Goal: Navigation & Orientation: Find specific page/section

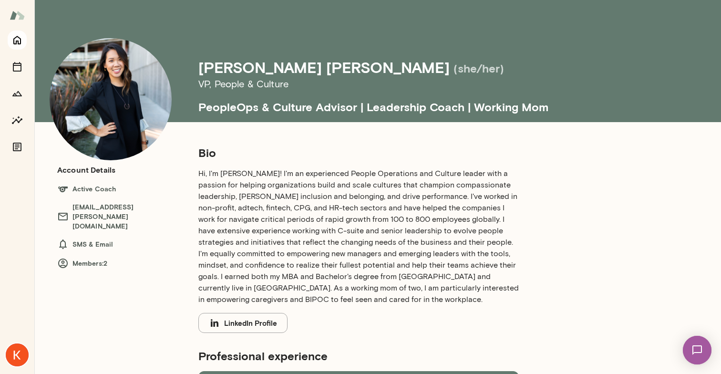
click at [18, 39] on icon "Home" at bounding box center [16, 39] width 11 height 11
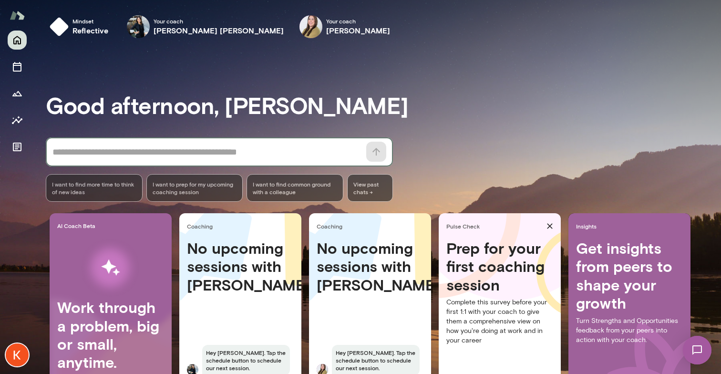
click at [142, 153] on textarea at bounding box center [206, 152] width 308 height 13
click at [80, 23] on span "Mindset" at bounding box center [91, 21] width 36 height 8
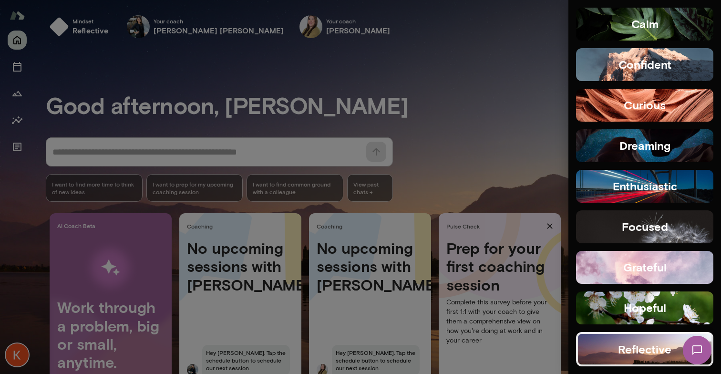
click at [23, 68] on div at bounding box center [360, 187] width 721 height 374
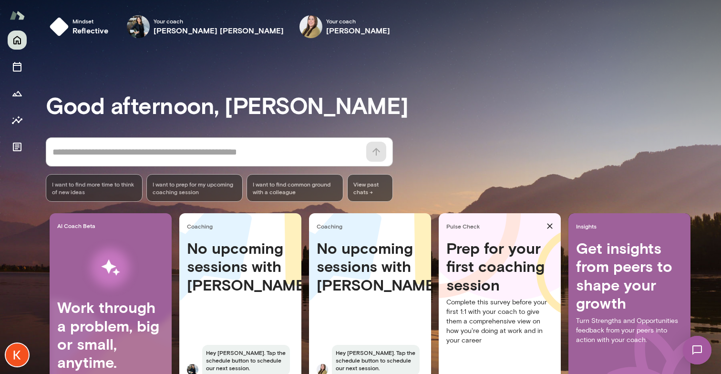
scroll to position [56, 0]
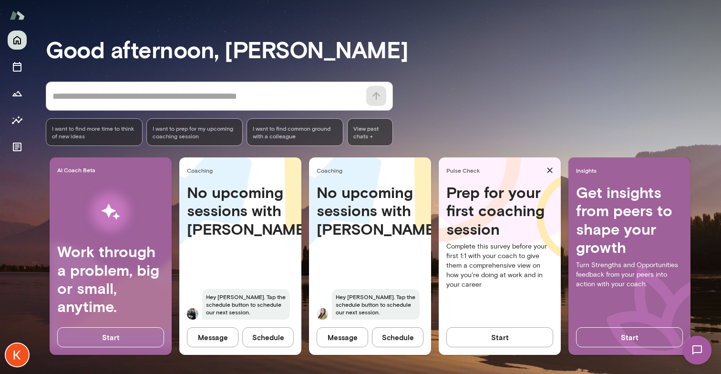
click at [20, 15] on img at bounding box center [17, 15] width 15 height 18
click at [17, 40] on icon "Home" at bounding box center [16, 39] width 11 height 11
click at [93, 94] on textarea at bounding box center [206, 96] width 308 height 13
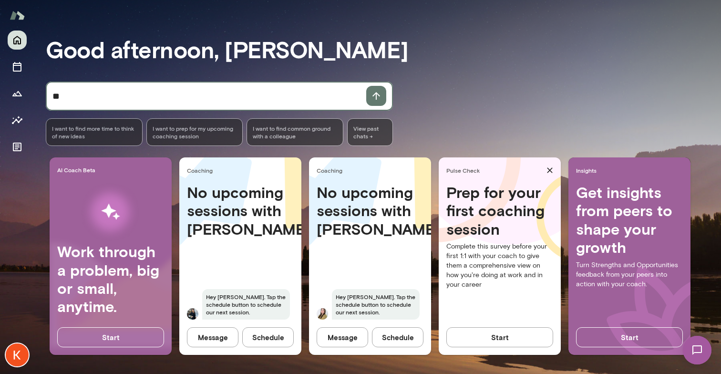
type textarea "*"
type textarea "*****"
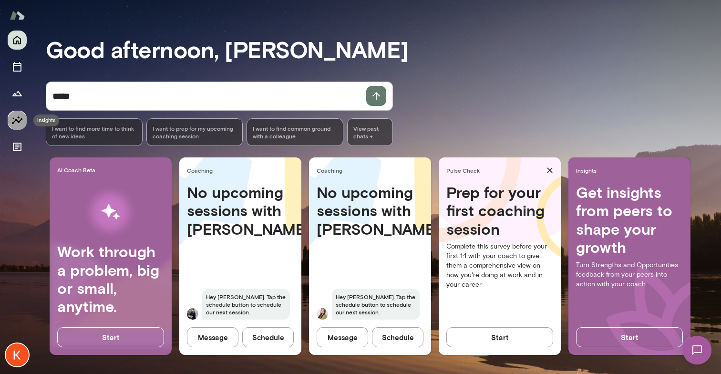
click at [18, 120] on icon "Insights" at bounding box center [16, 120] width 11 height 11
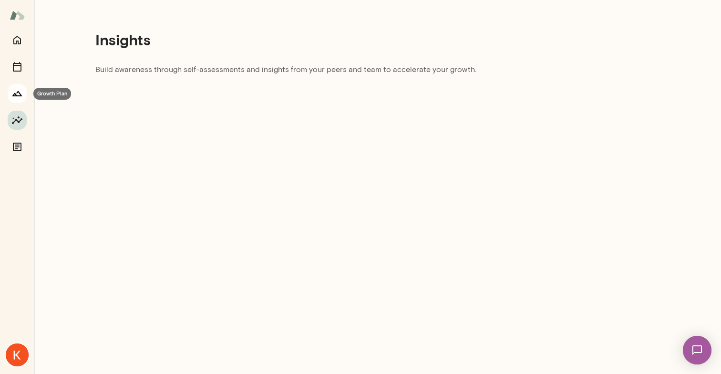
click at [18, 99] on button "Growth Plan" at bounding box center [17, 93] width 19 height 19
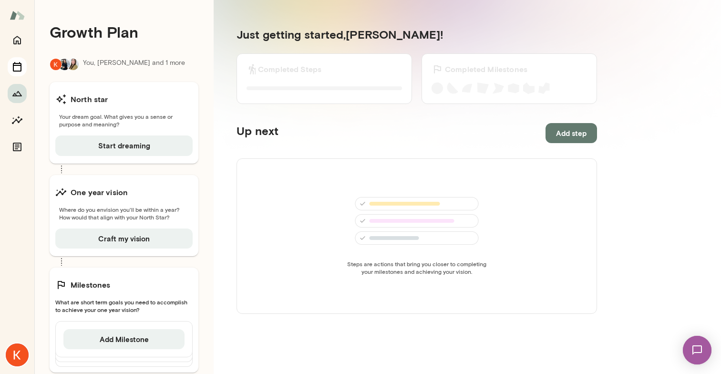
click at [18, 65] on icon "Sessions" at bounding box center [17, 67] width 9 height 10
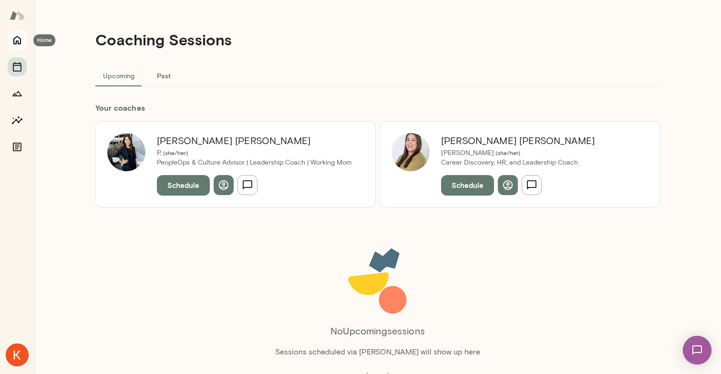
click at [19, 44] on icon "Home" at bounding box center [17, 40] width 8 height 9
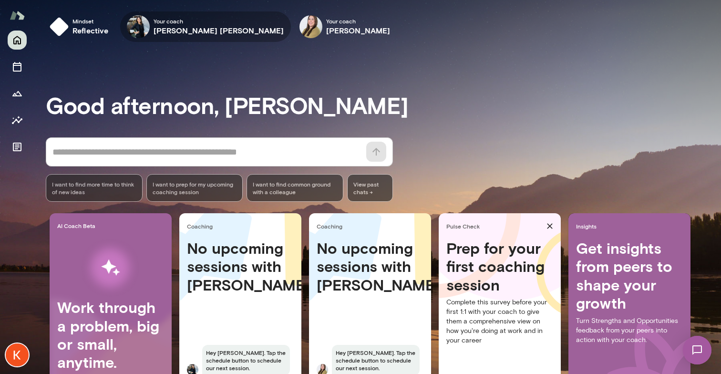
click at [0, 0] on icon "button" at bounding box center [0, 0] width 0 height 0
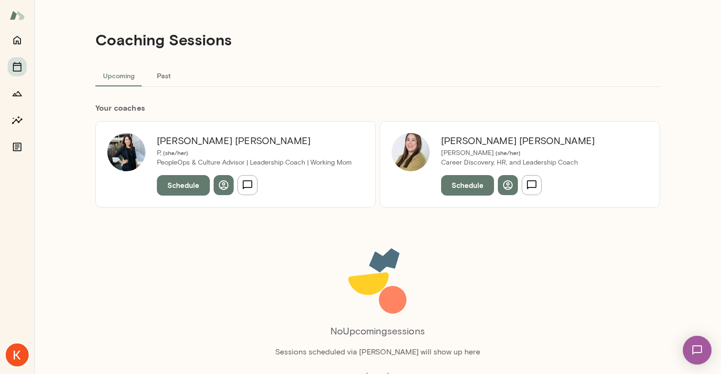
click at [187, 188] on button "Schedule" at bounding box center [183, 185] width 53 height 20
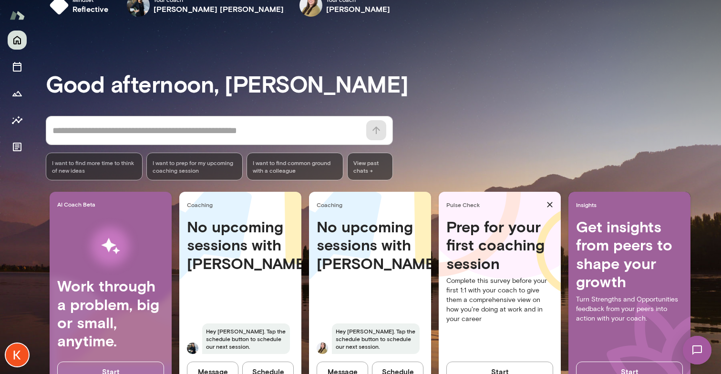
scroll to position [56, 0]
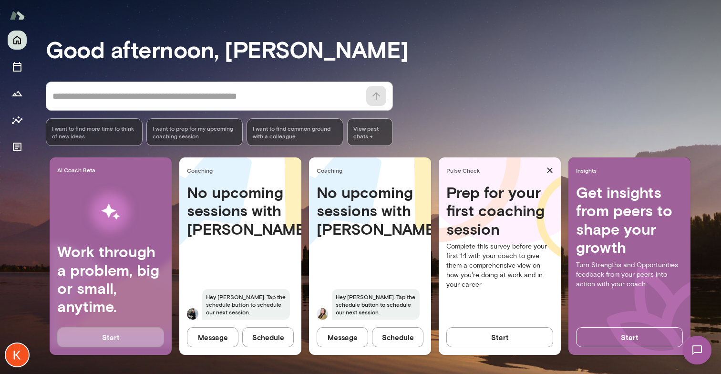
click at [135, 333] on button "Start" at bounding box center [110, 337] width 107 height 20
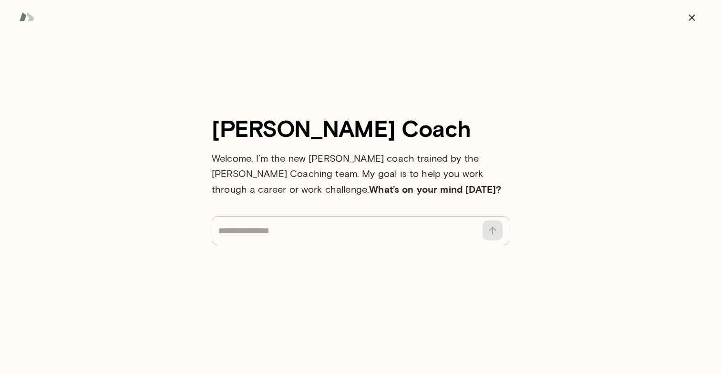
click at [277, 241] on div "* ​ ​" at bounding box center [361, 230] width 298 height 29
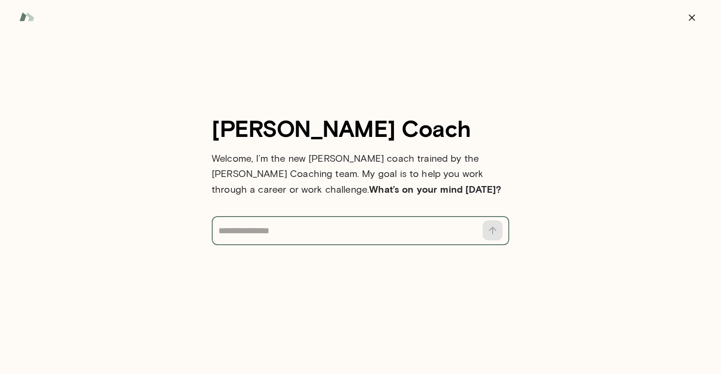
click at [30, 21] on img at bounding box center [26, 17] width 15 height 18
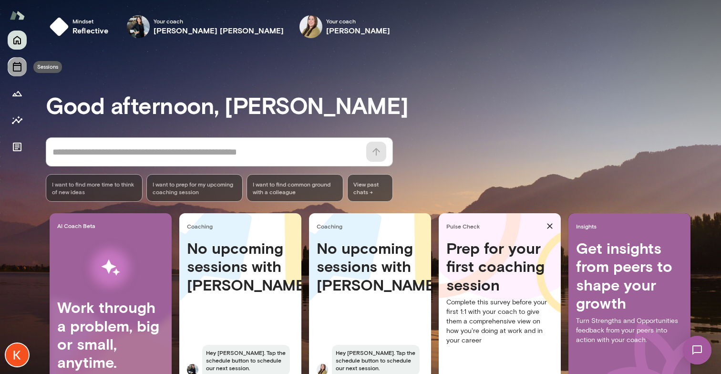
click at [17, 64] on icon "Sessions" at bounding box center [16, 66] width 11 height 11
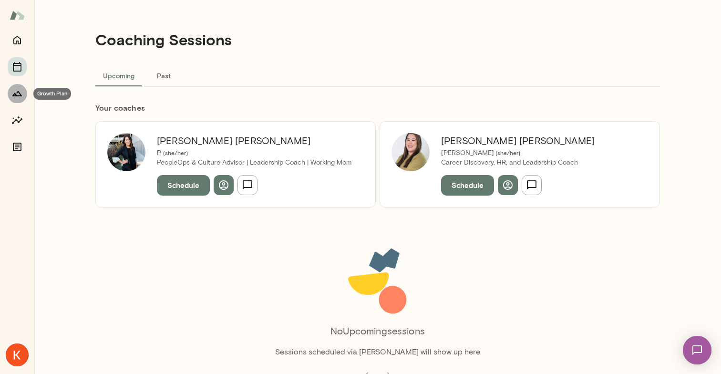
click at [17, 98] on icon "Growth Plan" at bounding box center [16, 93] width 11 height 11
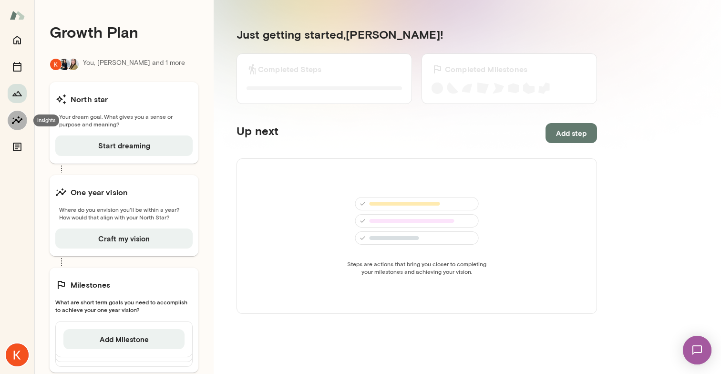
click at [20, 124] on icon "Insights" at bounding box center [16, 120] width 11 height 11
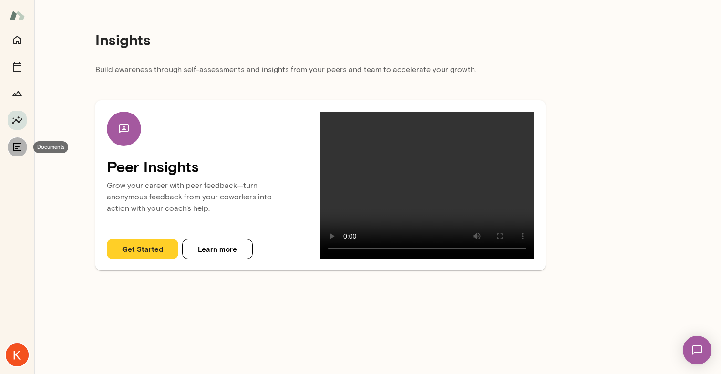
click at [22, 146] on icon "Documents" at bounding box center [16, 146] width 11 height 11
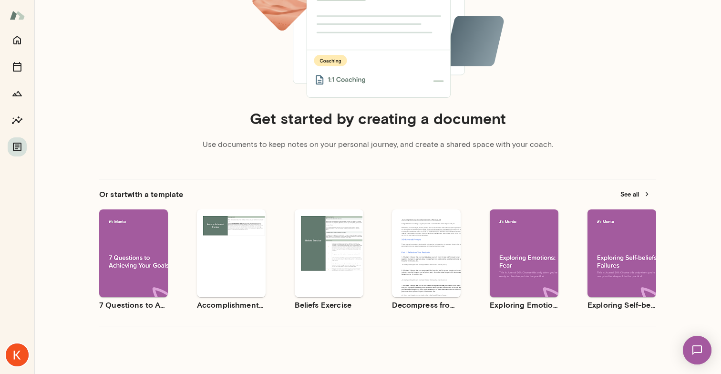
scroll to position [147, 0]
